Goal: Transaction & Acquisition: Purchase product/service

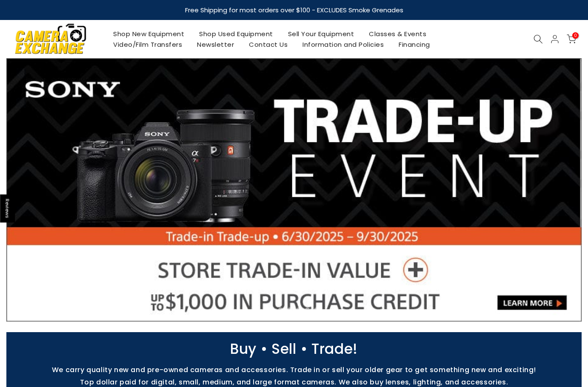
click at [268, 33] on link "Shop Used Equipment" at bounding box center [236, 34] width 89 height 11
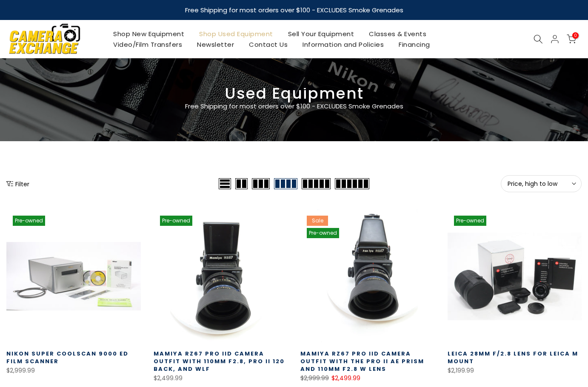
click at [542, 179] on button "Price, high to low Sort" at bounding box center [541, 183] width 81 height 17
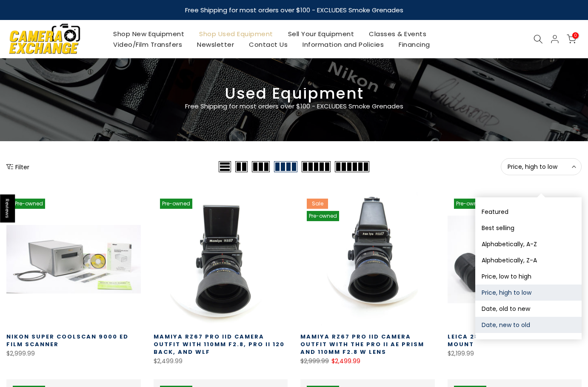
click at [519, 321] on button "Date, new to old" at bounding box center [528, 325] width 106 height 16
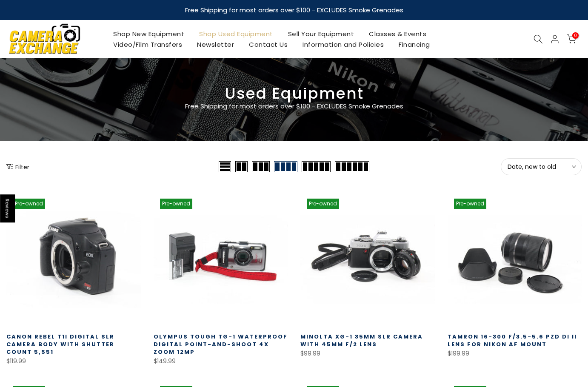
click at [86, 272] on link at bounding box center [73, 259] width 134 height 134
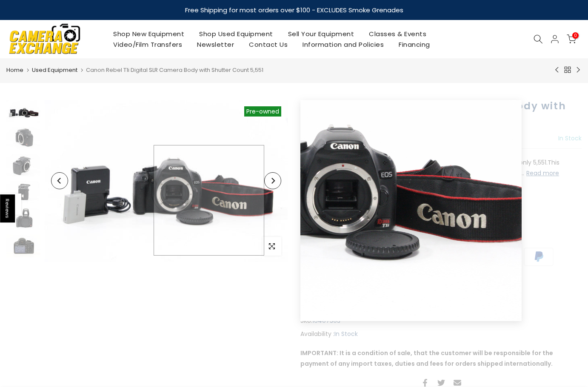
click at [187, 208] on img at bounding box center [166, 181] width 243 height 162
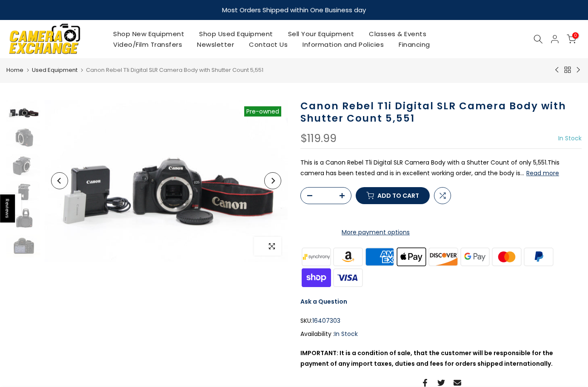
click at [271, 245] on icon "button" at bounding box center [272, 246] width 6 height 6
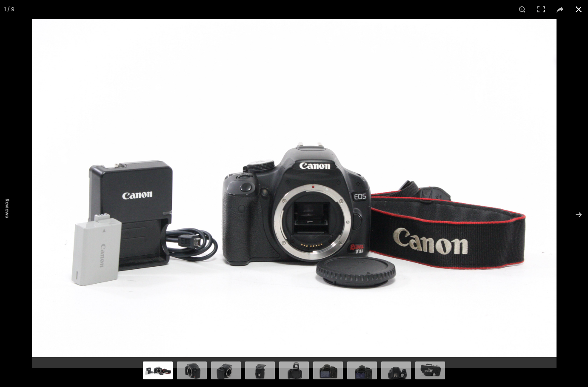
click at [578, 8] on button at bounding box center [578, 9] width 19 height 19
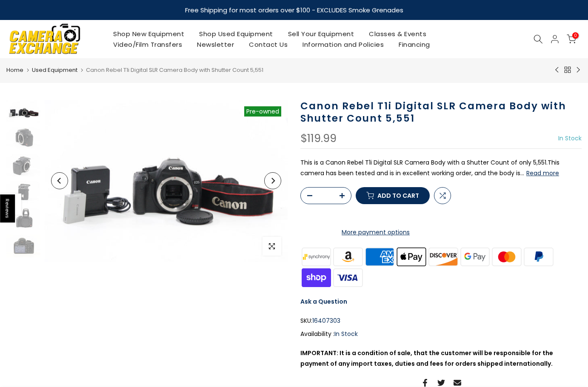
click at [537, 41] on icon at bounding box center [537, 38] width 9 height 9
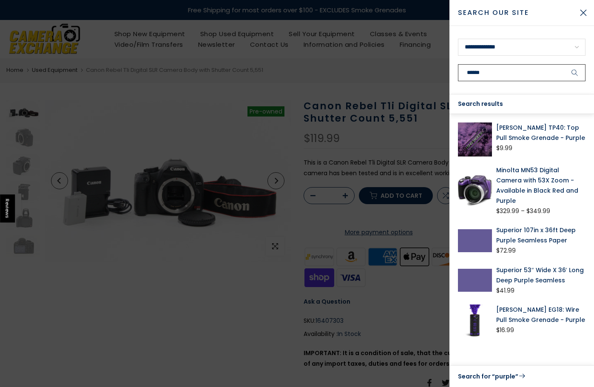
type input "******"
click at [565, 64] on button "submit" at bounding box center [575, 72] width 21 height 17
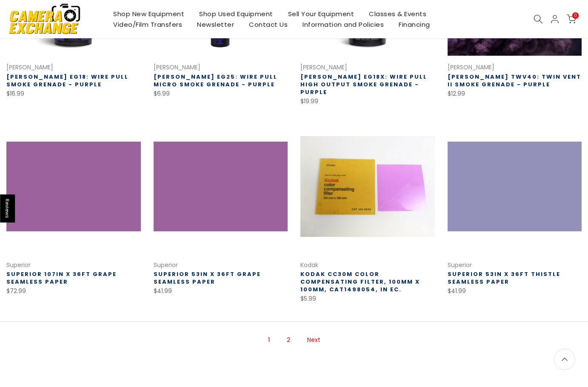
scroll to position [523, 0]
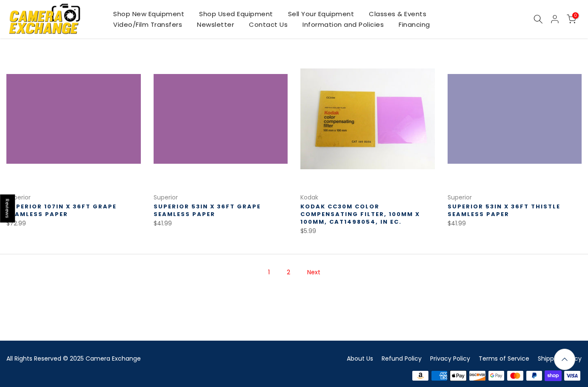
click at [288, 265] on link "2" at bounding box center [288, 272] width 12 height 15
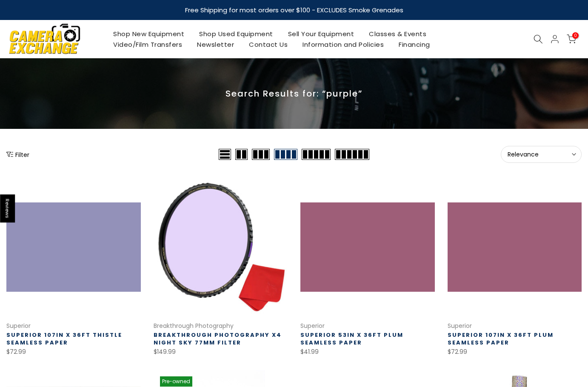
click at [539, 40] on icon at bounding box center [537, 38] width 9 height 9
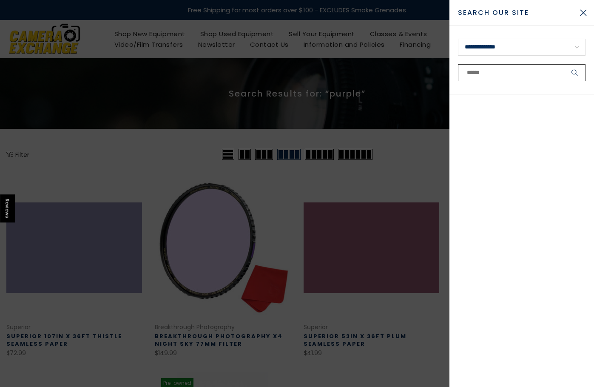
type input "*"
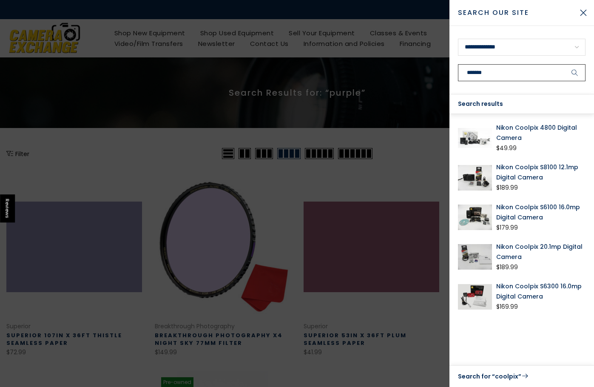
type input "*******"
click at [565, 64] on button "submit" at bounding box center [575, 72] width 21 height 17
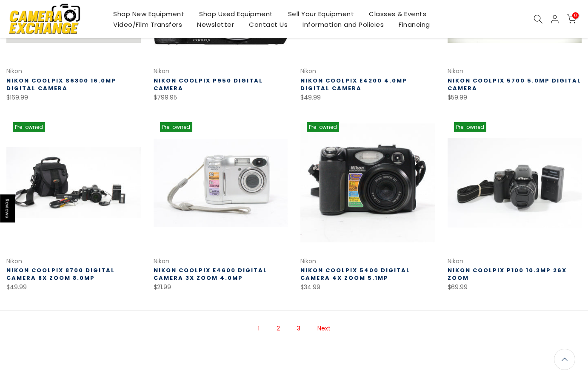
scroll to position [508, 0]
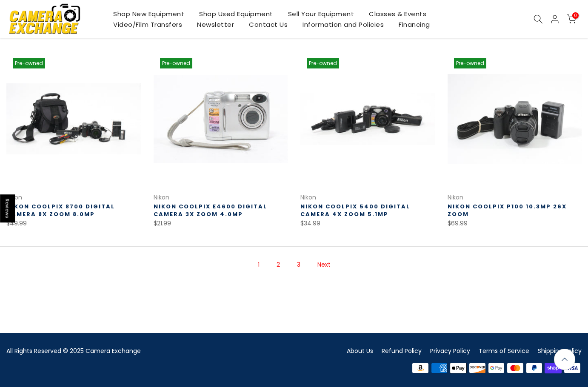
click at [279, 264] on link "2" at bounding box center [278, 264] width 12 height 15
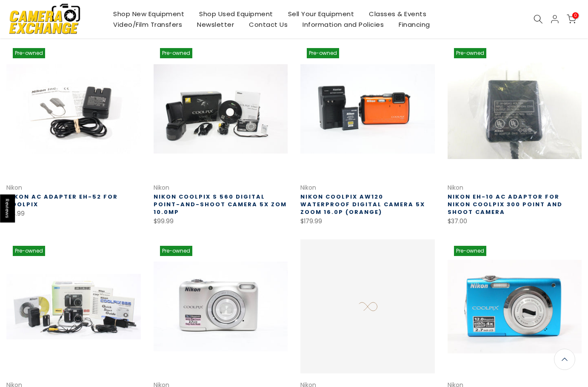
scroll to position [137, 0]
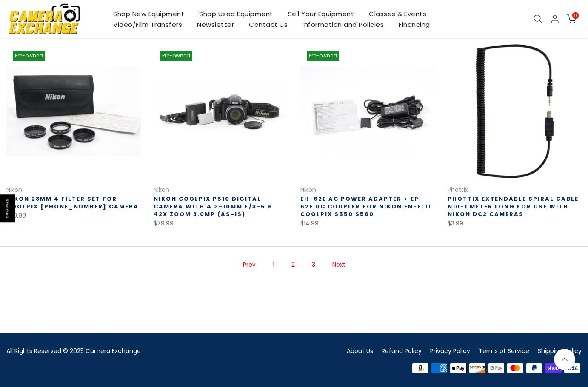
click at [313, 265] on link "3" at bounding box center [314, 264] width 12 height 15
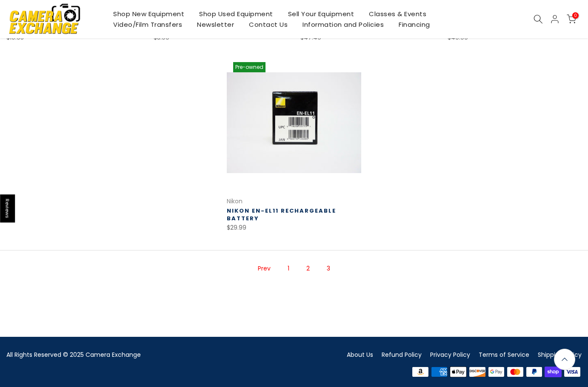
scroll to position [318, 0]
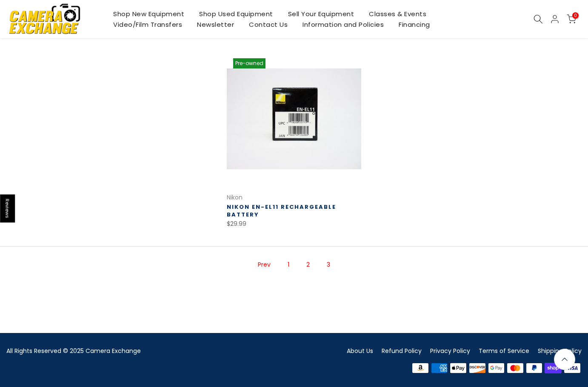
click at [224, 14] on link "Shop Used Equipment" at bounding box center [236, 14] width 89 height 11
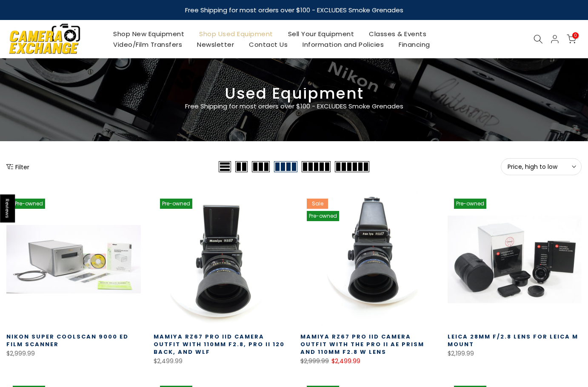
click at [545, 168] on span "Price, high to low" at bounding box center [541, 167] width 67 height 8
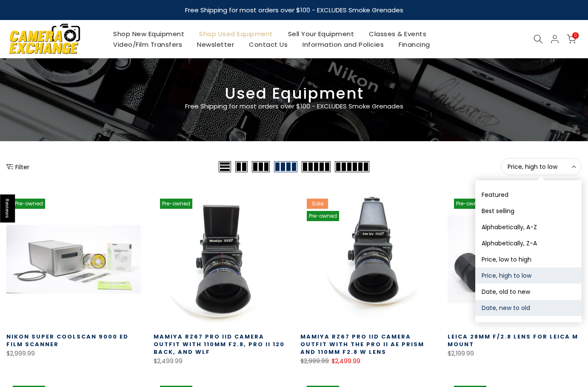
click at [518, 306] on button "Date, new to old" at bounding box center [528, 308] width 106 height 16
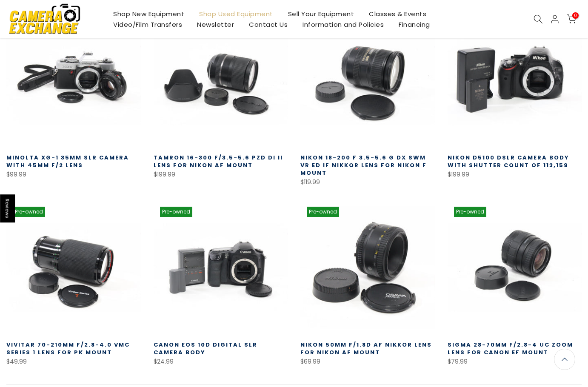
scroll to position [532, 0]
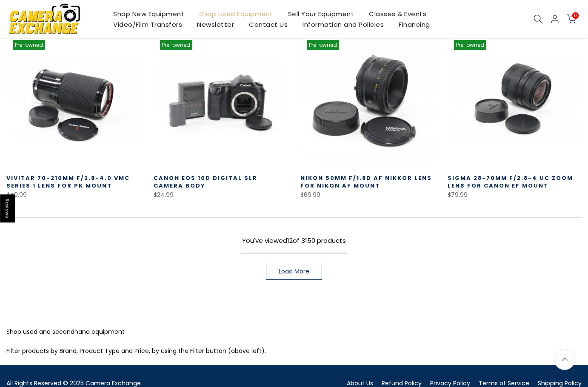
click at [287, 272] on span "Load More" at bounding box center [294, 271] width 31 height 6
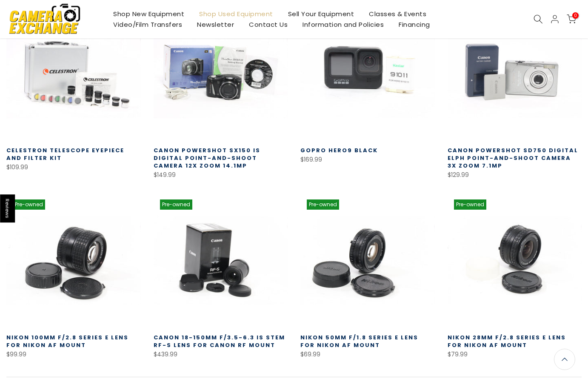
scroll to position [1086, 0]
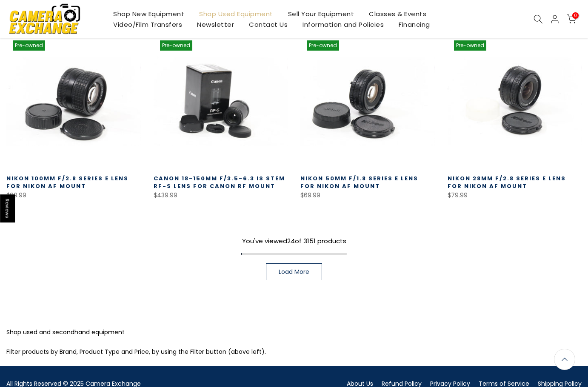
click at [281, 269] on span "Load More" at bounding box center [294, 272] width 31 height 6
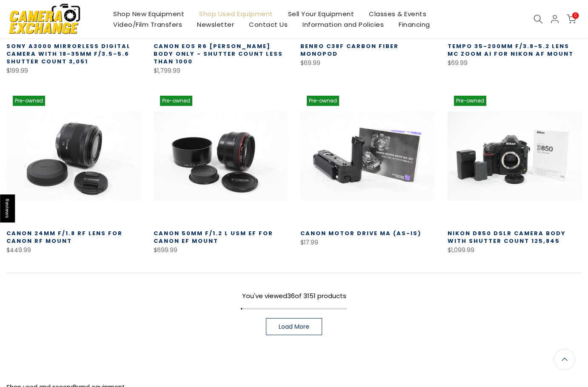
scroll to position [1656, 0]
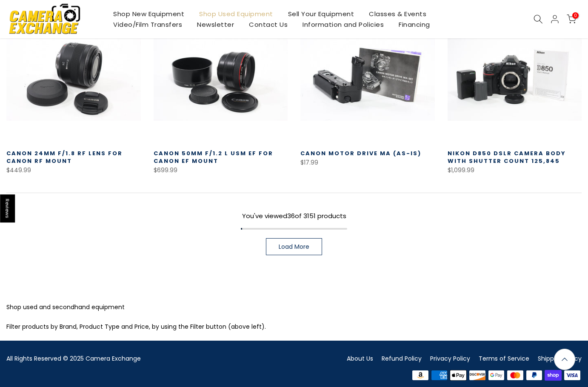
click at [281, 244] on span "Load More" at bounding box center [294, 247] width 31 height 6
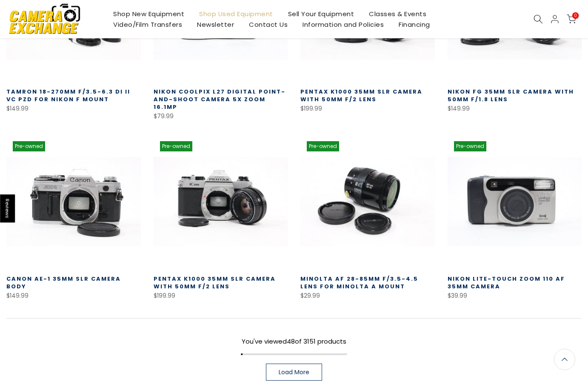
scroll to position [2166, 0]
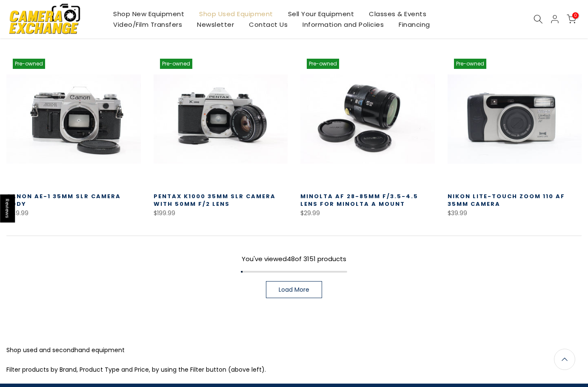
click at [291, 287] on span "Load More" at bounding box center [294, 290] width 31 height 6
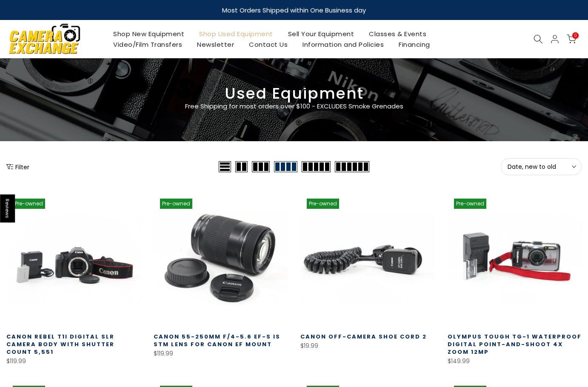
scroll to position [128, 0]
